Goal: Task Accomplishment & Management: Manage account settings

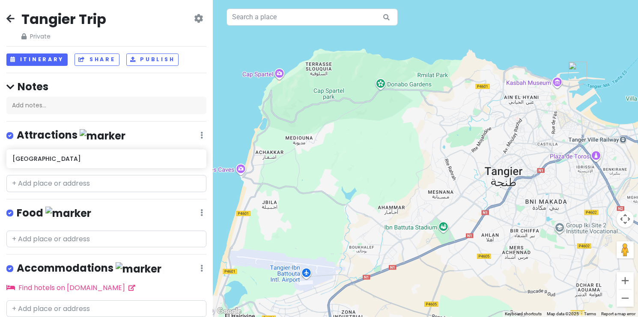
scroll to position [6, 0]
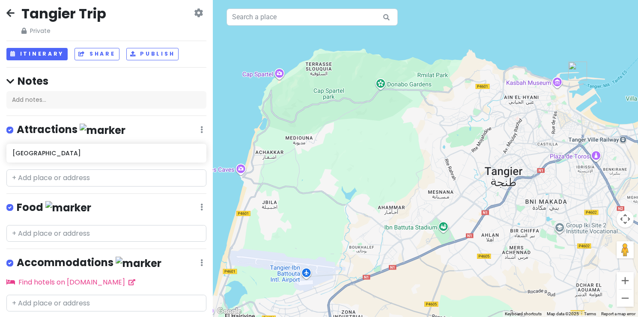
click at [12, 14] on icon at bounding box center [10, 12] width 8 height 7
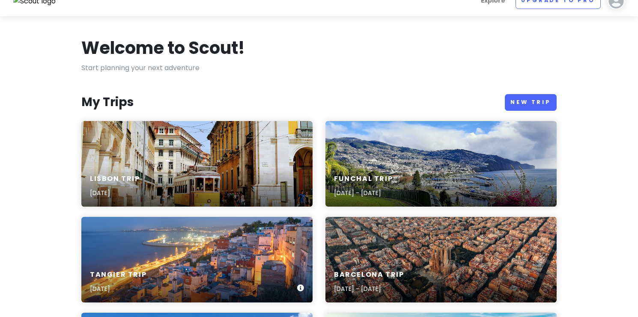
scroll to position [15, 0]
click at [393, 187] on div "Funchal Trip [DATE] - [DATE]" at bounding box center [363, 187] width 59 height 24
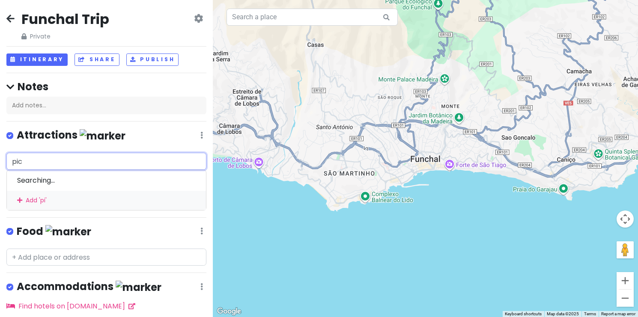
type input "pico"
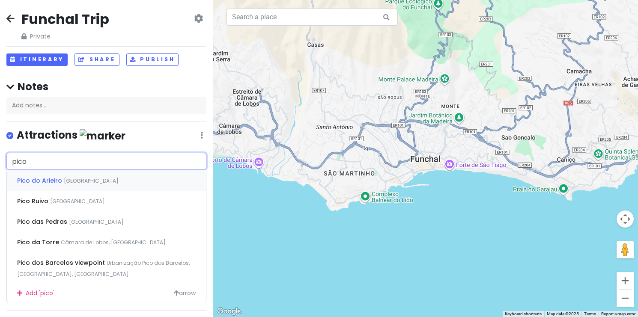
click at [82, 183] on div "Pico do Arieiro [GEOGRAPHIC_DATA]" at bounding box center [106, 180] width 199 height 21
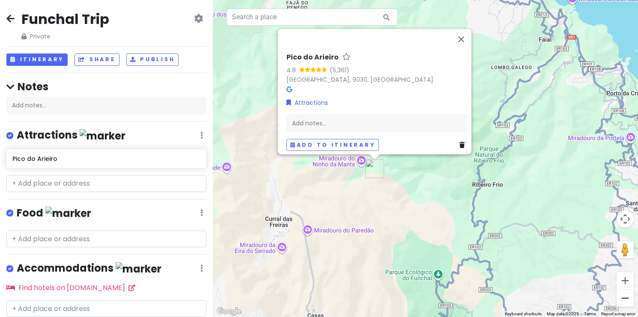
click at [627, 300] on button "Zoom out" at bounding box center [624, 298] width 17 height 17
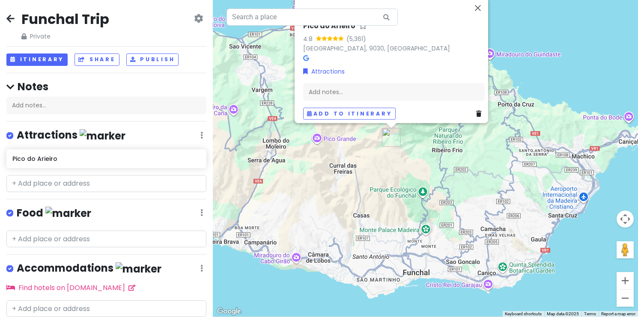
drag, startPoint x: 457, startPoint y: 240, endPoint x: 447, endPoint y: 217, distance: 24.6
click at [447, 217] on div "Pico do Arieiro 4.8 (5,361) [GEOGRAPHIC_DATA], 9030, [GEOGRAPHIC_DATA] Attracti…" at bounding box center [425, 158] width 425 height 317
click at [86, 184] on input "text" at bounding box center [106, 183] width 200 height 17
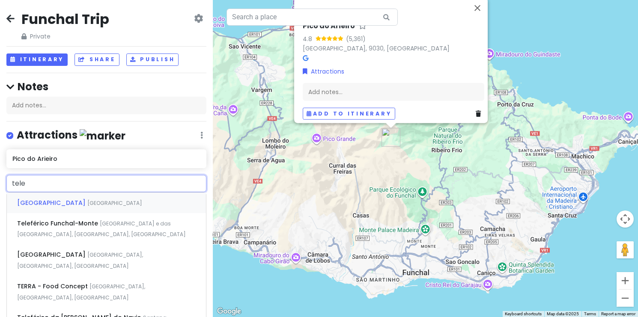
type input "telef"
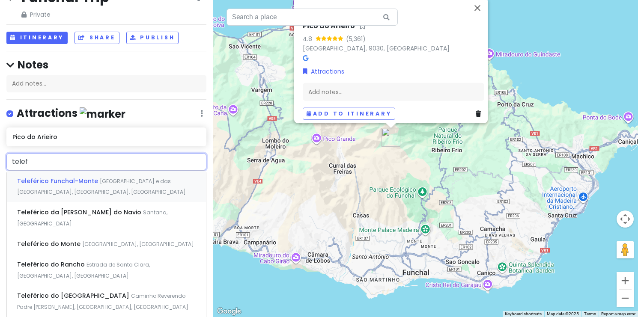
scroll to position [23, 0]
click at [92, 185] on div "Teleférico [GEOGRAPHIC_DATA] e das [GEOGRAPHIC_DATA], [GEOGRAPHIC_DATA], [GEOGR…" at bounding box center [106, 186] width 199 height 32
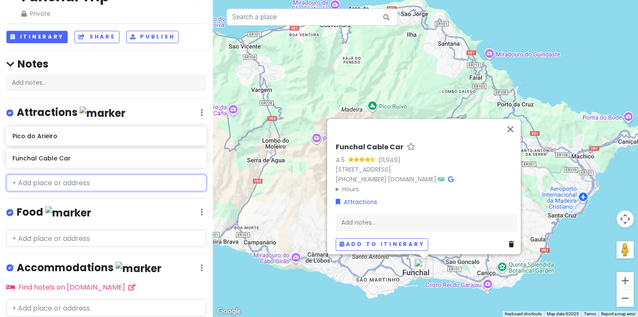
click at [92, 184] on input "text" at bounding box center [106, 183] width 200 height 17
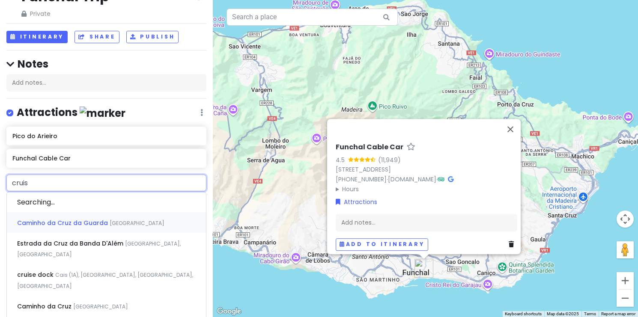
type input "cruise"
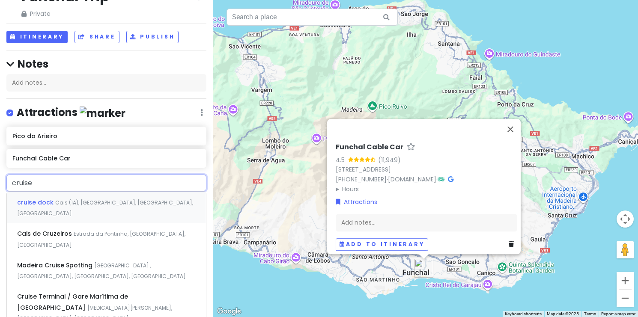
click at [119, 205] on div "cruise dock Cais (1A), [GEOGRAPHIC_DATA], [GEOGRAPHIC_DATA], [GEOGRAPHIC_DATA]" at bounding box center [106, 208] width 199 height 32
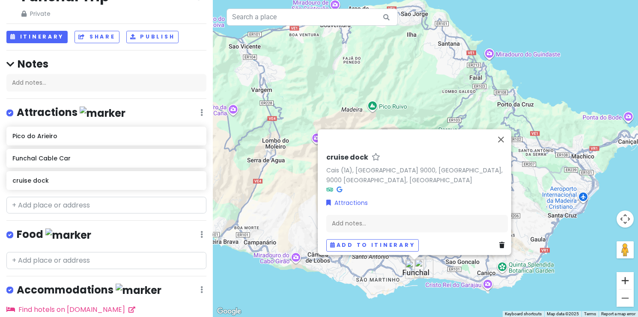
click at [623, 280] on button "Zoom in" at bounding box center [624, 280] width 17 height 17
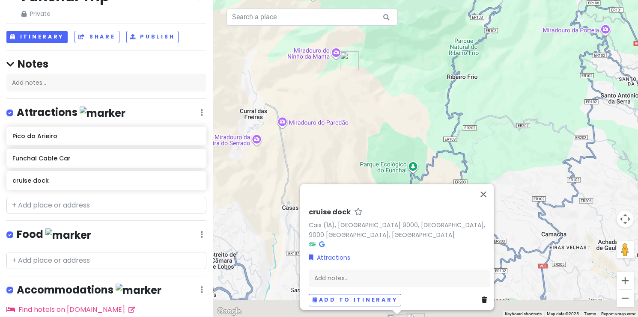
drag, startPoint x: 557, startPoint y: 262, endPoint x: 538, endPoint y: 106, distance: 156.6
click at [538, 106] on div "cruise dock Cais (1A), [GEOGRAPHIC_DATA], [GEOGRAPHIC_DATA], 9000 [GEOGRAPHIC_D…" at bounding box center [425, 158] width 425 height 317
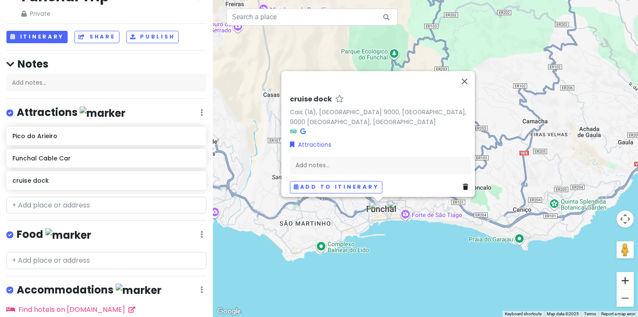
click at [624, 276] on button "Zoom in" at bounding box center [624, 280] width 17 height 17
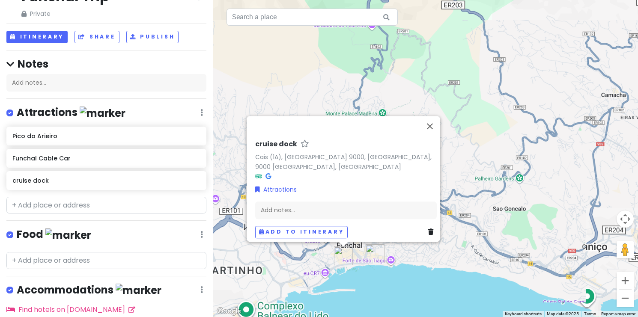
click at [624, 276] on button "Zoom in" at bounding box center [624, 280] width 17 height 17
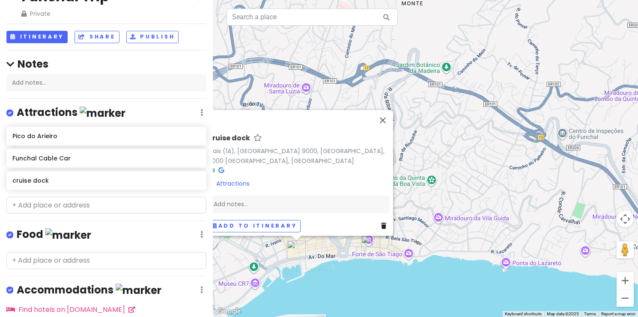
drag, startPoint x: 454, startPoint y: 268, endPoint x: 520, endPoint y: 103, distance: 178.1
click at [520, 103] on div "cruise dock Cais (1A), [GEOGRAPHIC_DATA], [GEOGRAPHIC_DATA], 9000 [GEOGRAPHIC_D…" at bounding box center [425, 158] width 425 height 317
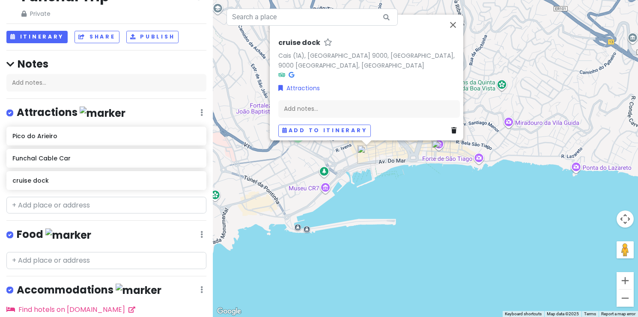
drag, startPoint x: 388, startPoint y: 245, endPoint x: 454, endPoint y: 176, distance: 95.1
click at [454, 176] on div "cruise dock Cais (1A), [GEOGRAPHIC_DATA], [GEOGRAPHIC_DATA], 9000 [GEOGRAPHIC_D…" at bounding box center [425, 158] width 425 height 317
click at [630, 283] on button "Zoom in" at bounding box center [624, 280] width 17 height 17
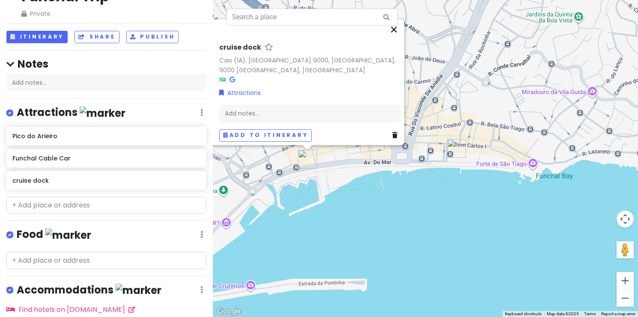
click at [399, 28] on button "Close" at bounding box center [394, 29] width 21 height 21
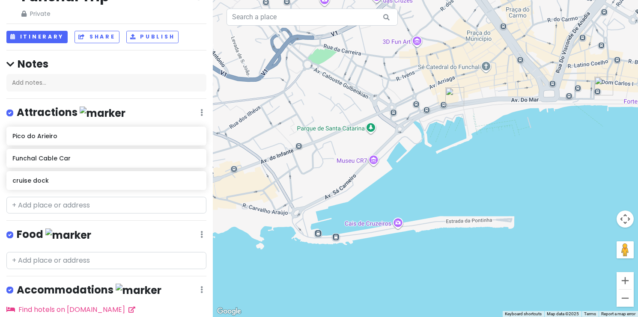
drag, startPoint x: 348, startPoint y: 217, endPoint x: 497, endPoint y: 153, distance: 161.1
click at [497, 154] on div at bounding box center [425, 158] width 425 height 317
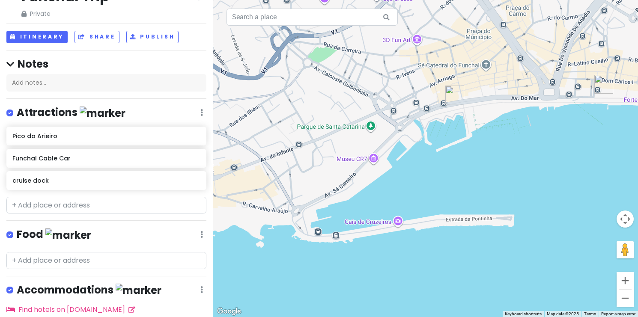
click at [399, 223] on div at bounding box center [425, 158] width 425 height 317
click at [372, 223] on div at bounding box center [425, 158] width 425 height 317
click at [58, 201] on input "text" at bounding box center [106, 205] width 200 height 17
click at [199, 177] on icon at bounding box center [197, 179] width 6 height 7
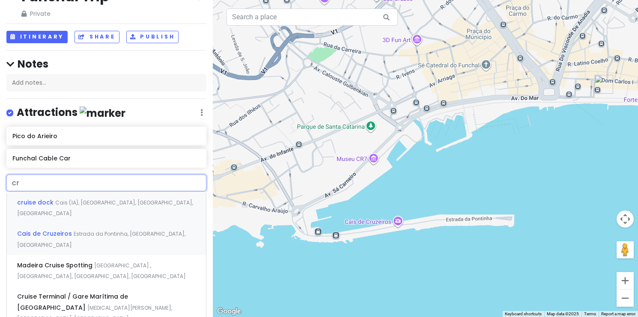
type input "c"
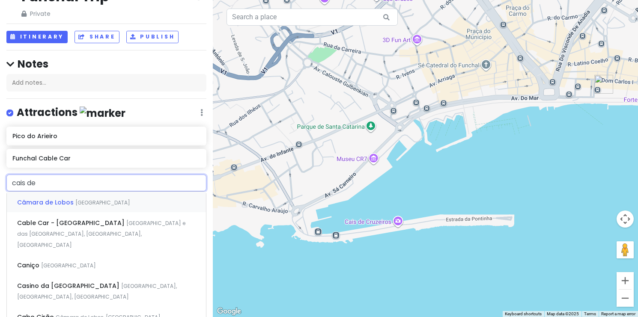
type input "cais de"
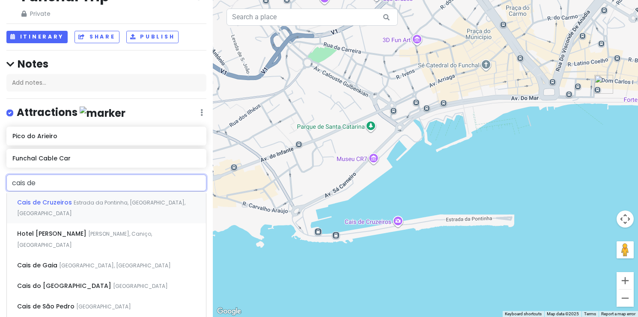
click at [100, 204] on span "Estrada da Pontinha, [GEOGRAPHIC_DATA], [GEOGRAPHIC_DATA]" at bounding box center [101, 208] width 168 height 18
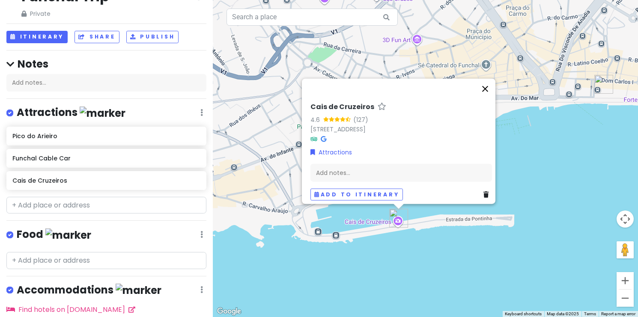
click at [487, 78] on button "Close" at bounding box center [485, 88] width 21 height 21
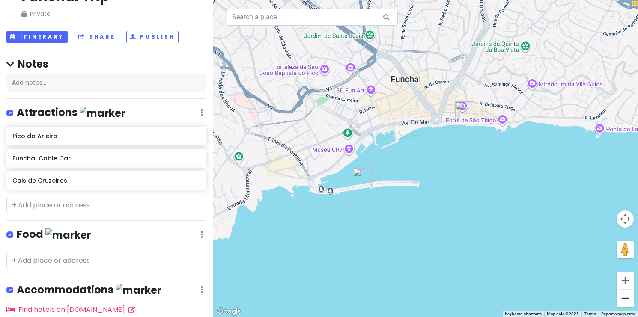
click at [621, 300] on button "Zoom out" at bounding box center [624, 298] width 17 height 17
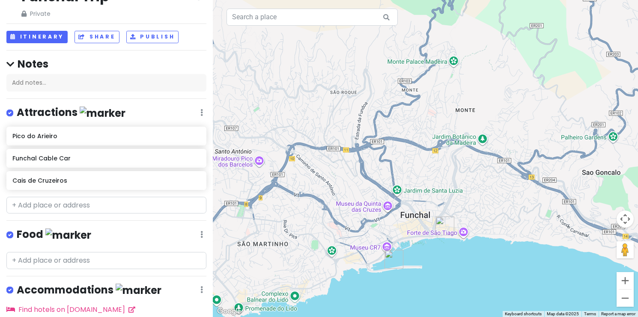
drag, startPoint x: 477, startPoint y: 163, endPoint x: 477, endPoint y: 259, distance: 95.9
click at [477, 259] on div at bounding box center [425, 158] width 425 height 317
click at [110, 207] on input "text" at bounding box center [106, 205] width 200 height 17
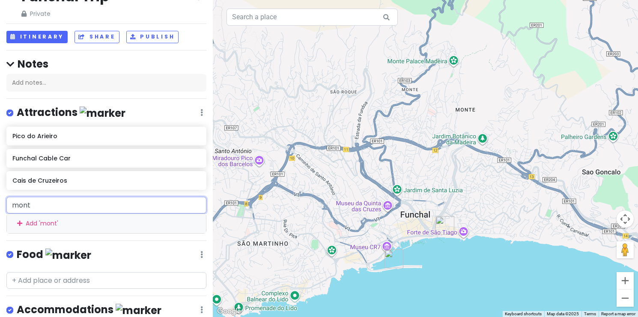
type input "monte"
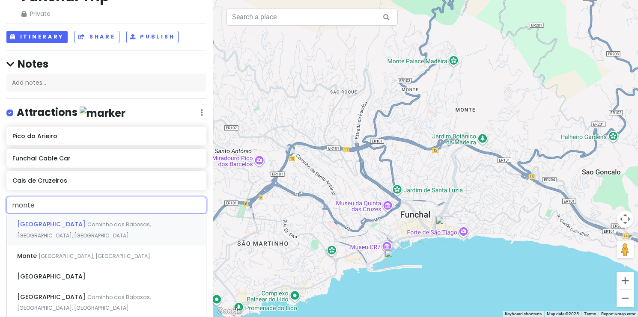
click at [87, 225] on span "[GEOGRAPHIC_DATA]" at bounding box center [52, 224] width 70 height 9
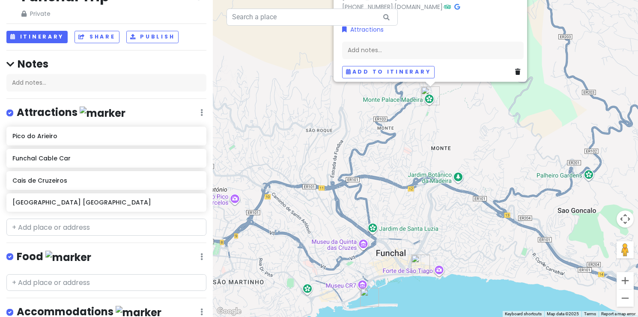
drag, startPoint x: 429, startPoint y: 268, endPoint x: 403, endPoint y: 173, distance: 98.3
click at [403, 173] on div "[GEOGRAPHIC_DATA] 4.7 (26,511) [GEOGRAPHIC_DATA] [GEOGRAPHIC_DATA] [PHONE_NUMBE…" at bounding box center [425, 158] width 425 height 317
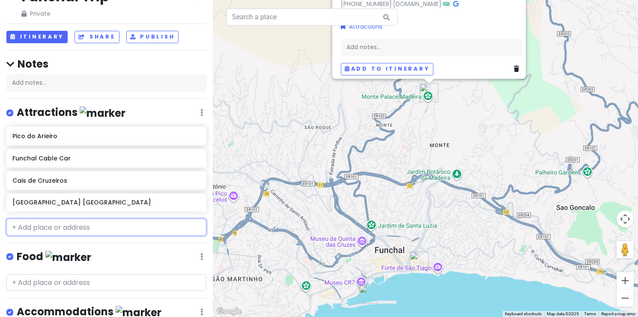
click at [99, 225] on input "text" at bounding box center [106, 227] width 200 height 17
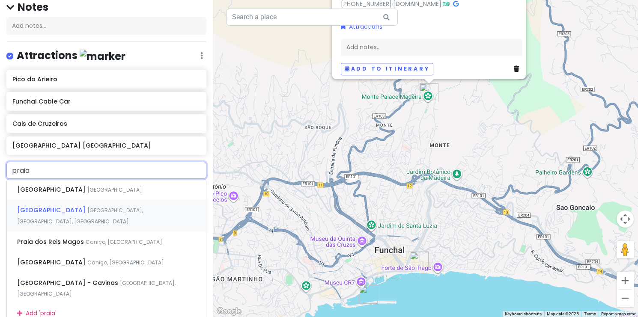
scroll to position [80, 0]
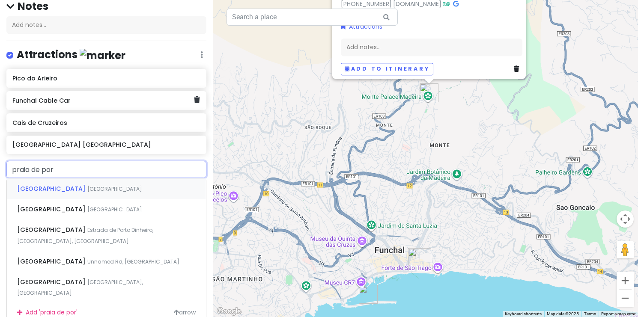
type input "[GEOGRAPHIC_DATA]"
click at [87, 189] on span "[GEOGRAPHIC_DATA]" at bounding box center [52, 189] width 70 height 9
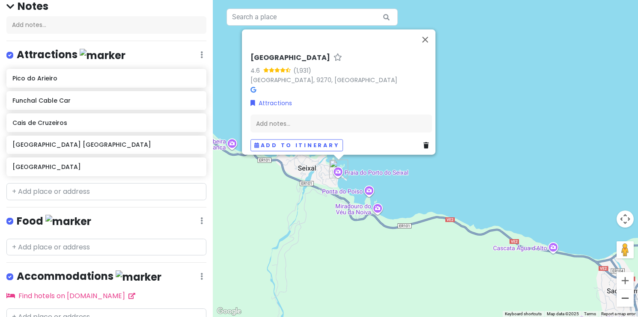
click at [622, 298] on button "Zoom out" at bounding box center [624, 298] width 17 height 17
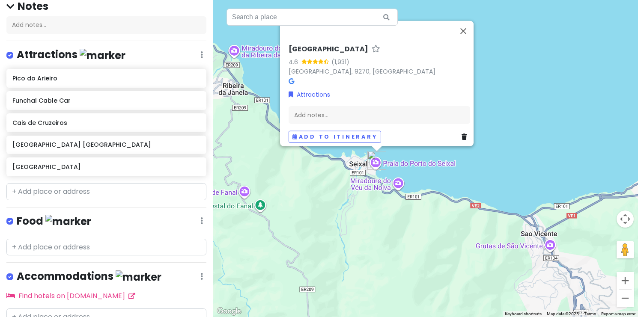
click at [622, 298] on button "Zoom out" at bounding box center [624, 298] width 17 height 17
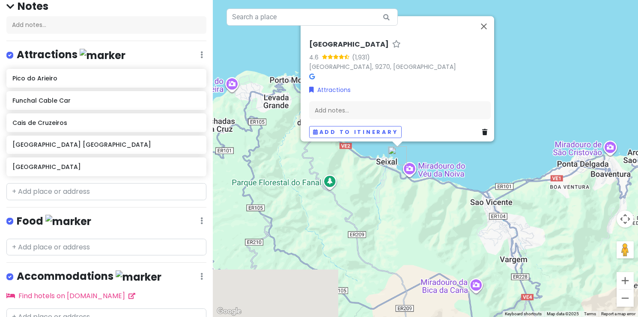
click at [622, 298] on button "Zoom out" at bounding box center [624, 298] width 17 height 17
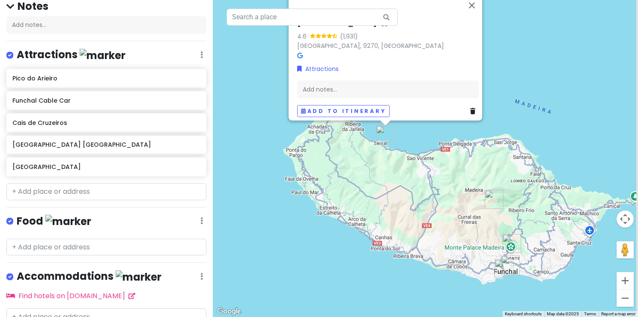
drag, startPoint x: 500, startPoint y: 274, endPoint x: 456, endPoint y: 250, distance: 49.8
click at [456, 250] on div "[GEOGRAPHIC_DATA] 4.6 (1,931) [GEOGRAPHIC_DATA], 9270, [GEOGRAPHIC_DATA] Attrac…" at bounding box center [425, 158] width 425 height 317
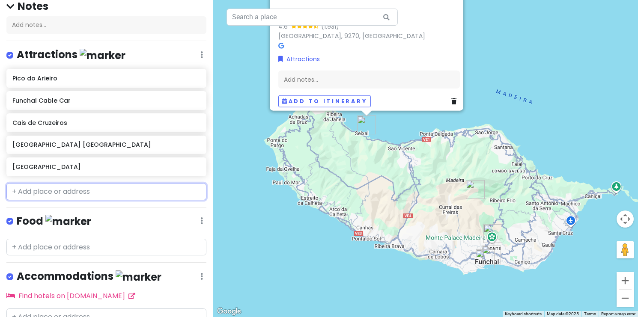
click at [83, 185] on input "text" at bounding box center [106, 191] width 200 height 17
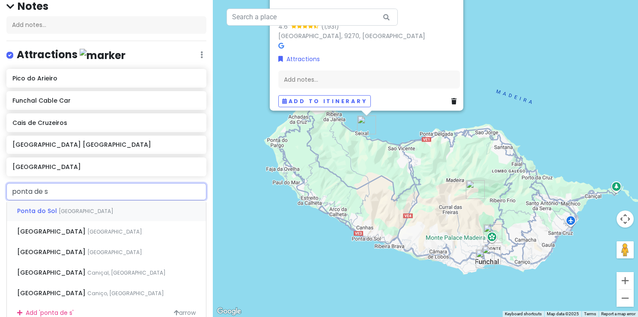
type input "ponta de sa"
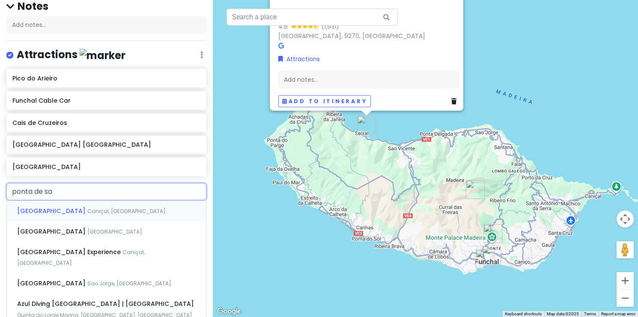
click at [80, 212] on span "[GEOGRAPHIC_DATA]" at bounding box center [52, 211] width 70 height 9
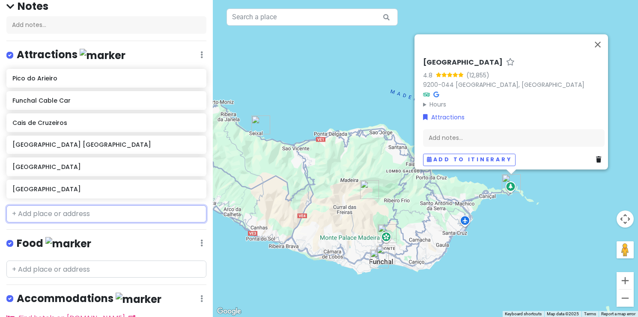
click at [121, 207] on input "text" at bounding box center [106, 213] width 200 height 17
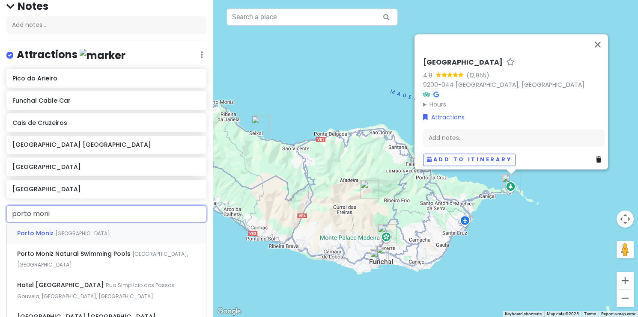
type input "porto moniz"
click at [117, 253] on span "Porto Moniz Natural Swimming Pools" at bounding box center [74, 254] width 115 height 9
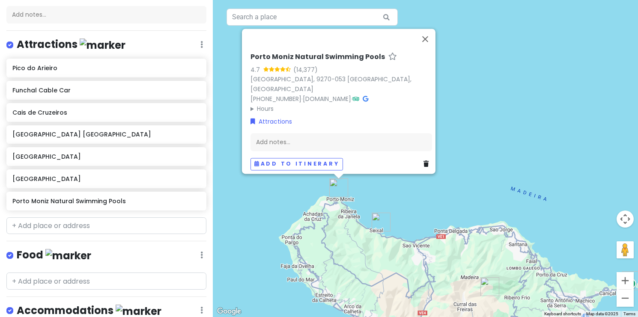
scroll to position [93, 0]
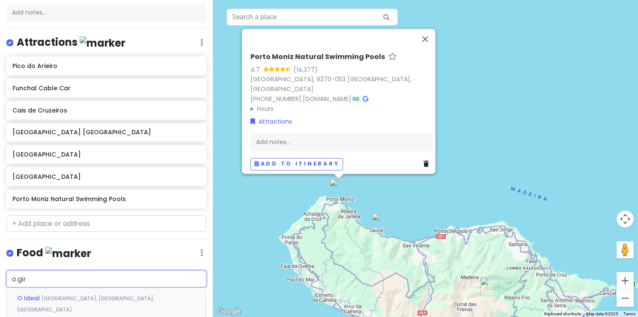
type input "o.giro"
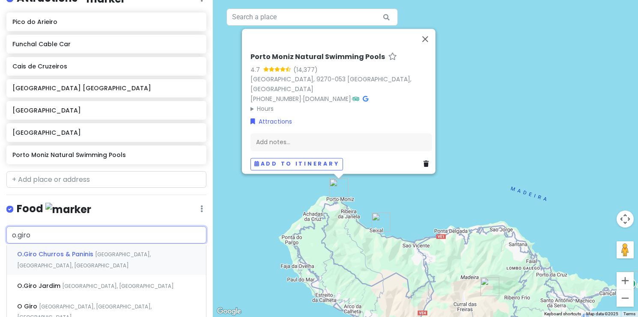
scroll to position [149, 0]
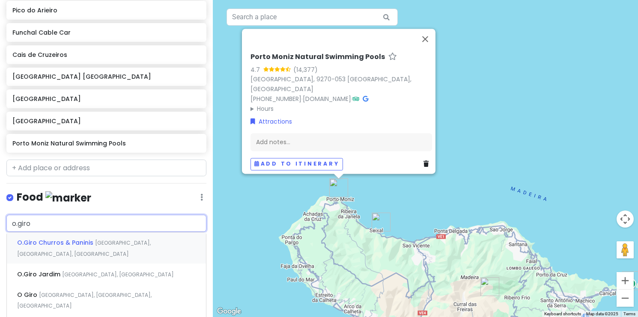
click at [100, 239] on span "[GEOGRAPHIC_DATA], [GEOGRAPHIC_DATA], [GEOGRAPHIC_DATA]" at bounding box center [84, 248] width 134 height 18
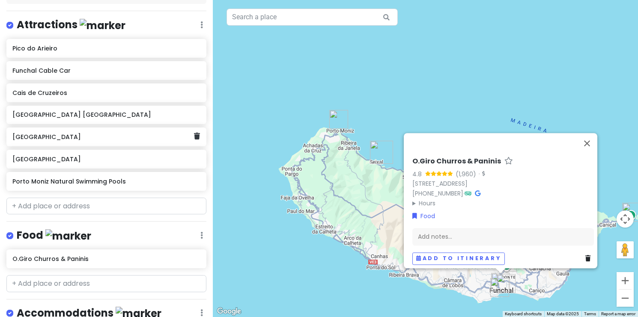
scroll to position [99, 0]
